Goal: Task Accomplishment & Management: Use online tool/utility

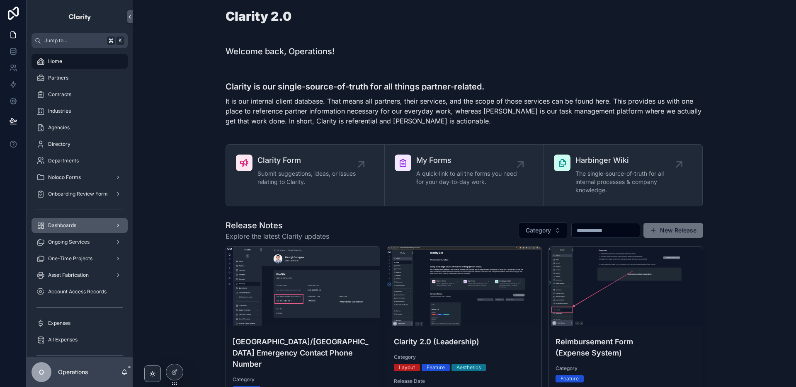
click at [100, 226] on div "Dashboards" at bounding box center [80, 225] width 86 height 13
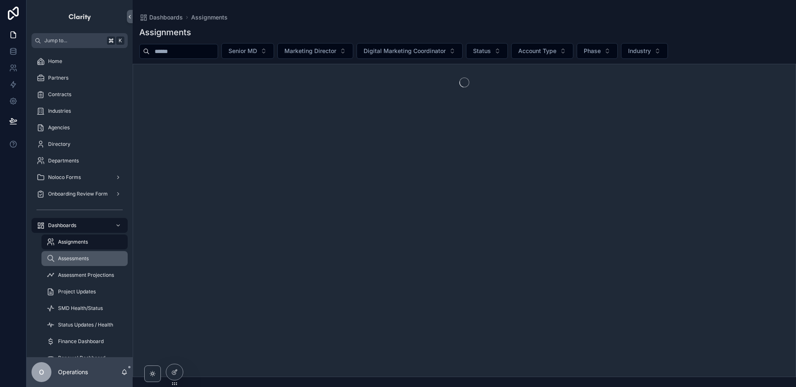
click at [95, 260] on div "Assessments" at bounding box center [84, 258] width 76 height 13
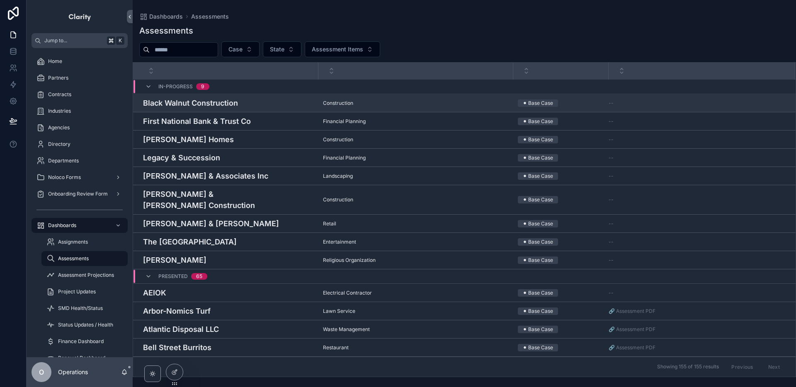
click at [268, 102] on h4 "Black Walnut Construction" at bounding box center [228, 102] width 170 height 11
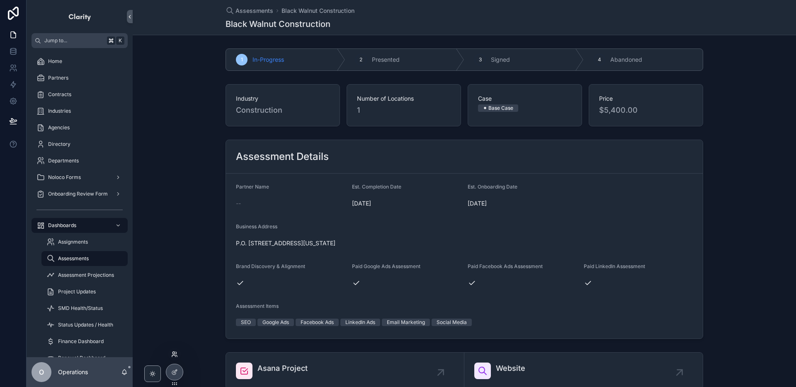
click at [174, 355] on icon at bounding box center [174, 354] width 7 height 7
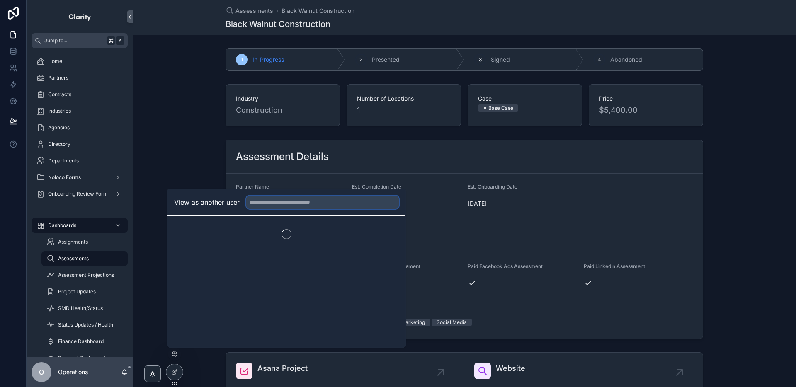
click at [270, 207] on input "text" at bounding box center [322, 202] width 153 height 13
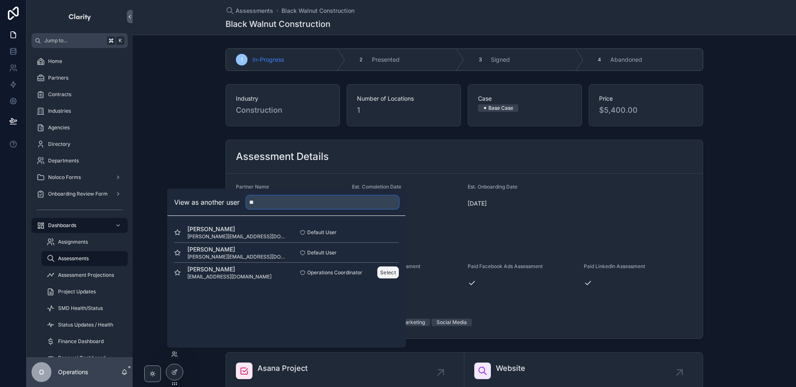
type input "**"
click at [386, 270] on button "Select" at bounding box center [388, 273] width 22 height 12
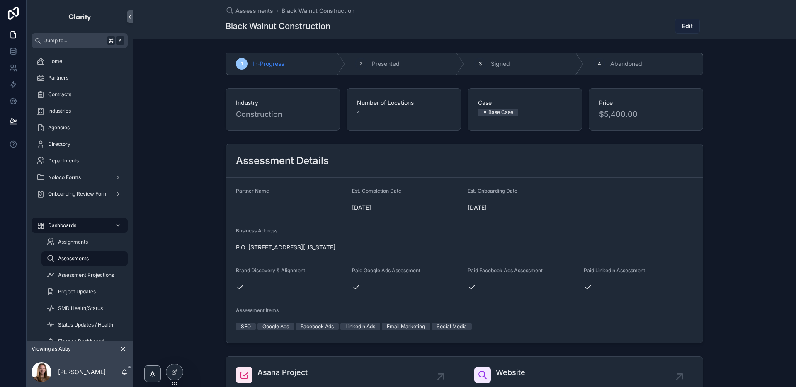
click at [696, 28] on button "Edit" at bounding box center [687, 26] width 25 height 15
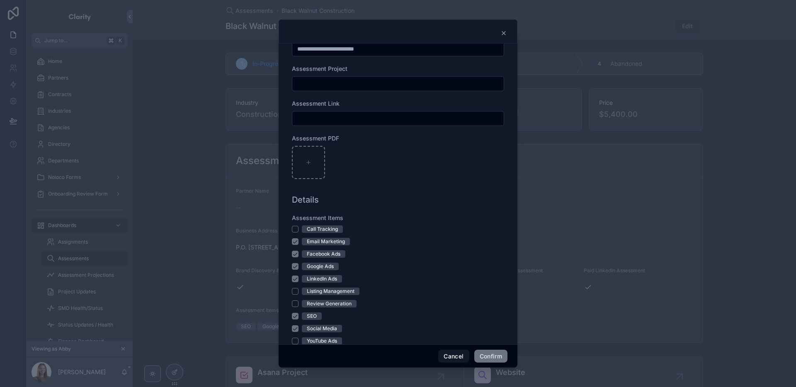
scroll to position [425, 0]
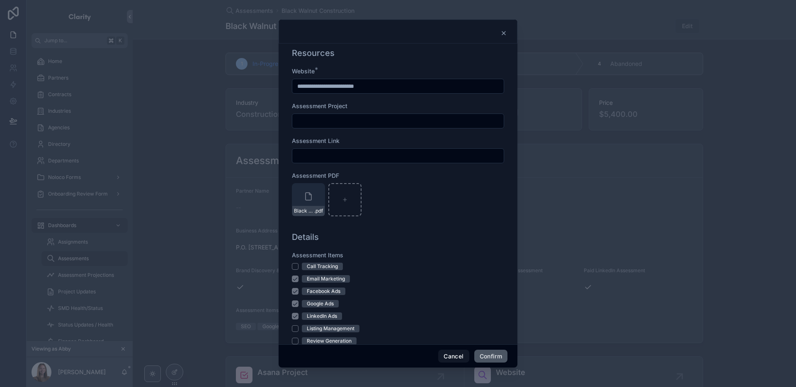
click at [491, 359] on button "Confirm" at bounding box center [491, 356] width 33 height 13
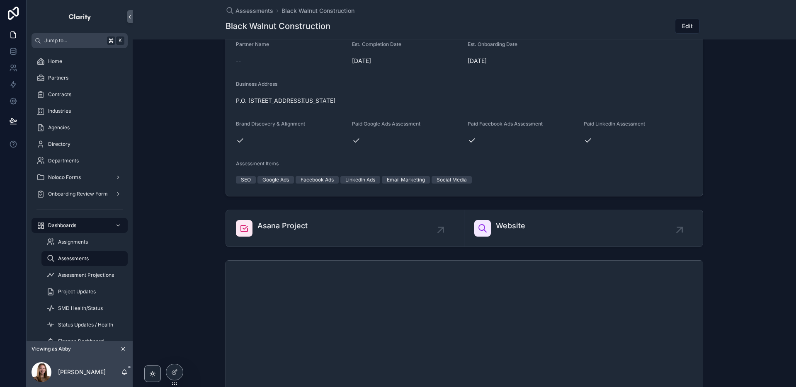
scroll to position [297, 0]
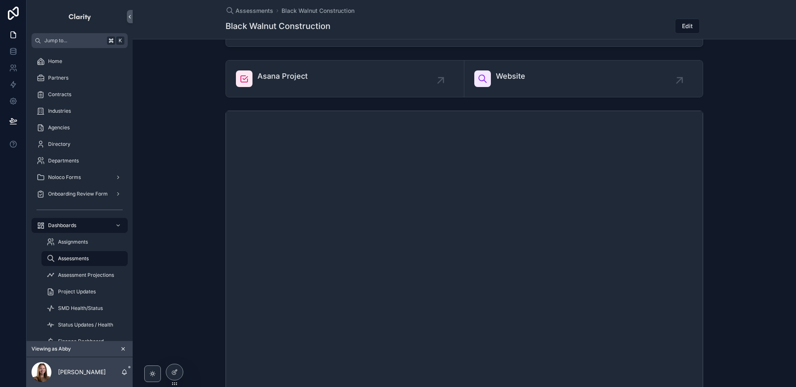
click at [125, 350] on icon "scrollable content" at bounding box center [123, 349] width 6 height 6
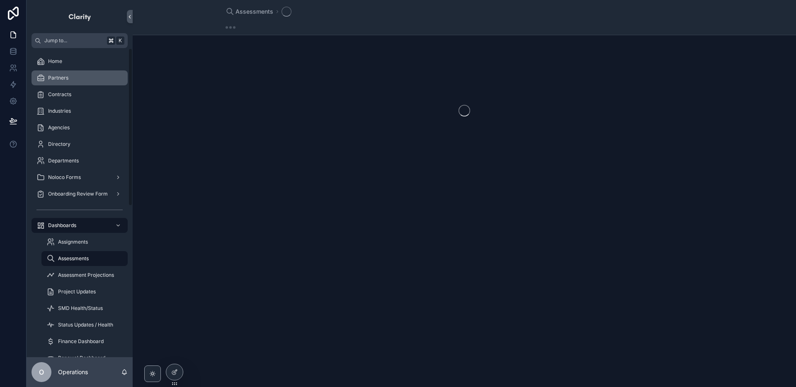
drag, startPoint x: 90, startPoint y: 82, endPoint x: 126, endPoint y: 75, distance: 36.4
click at [90, 82] on div "Partners" at bounding box center [80, 77] width 86 height 13
